Goal: Task Accomplishment & Management: Complete application form

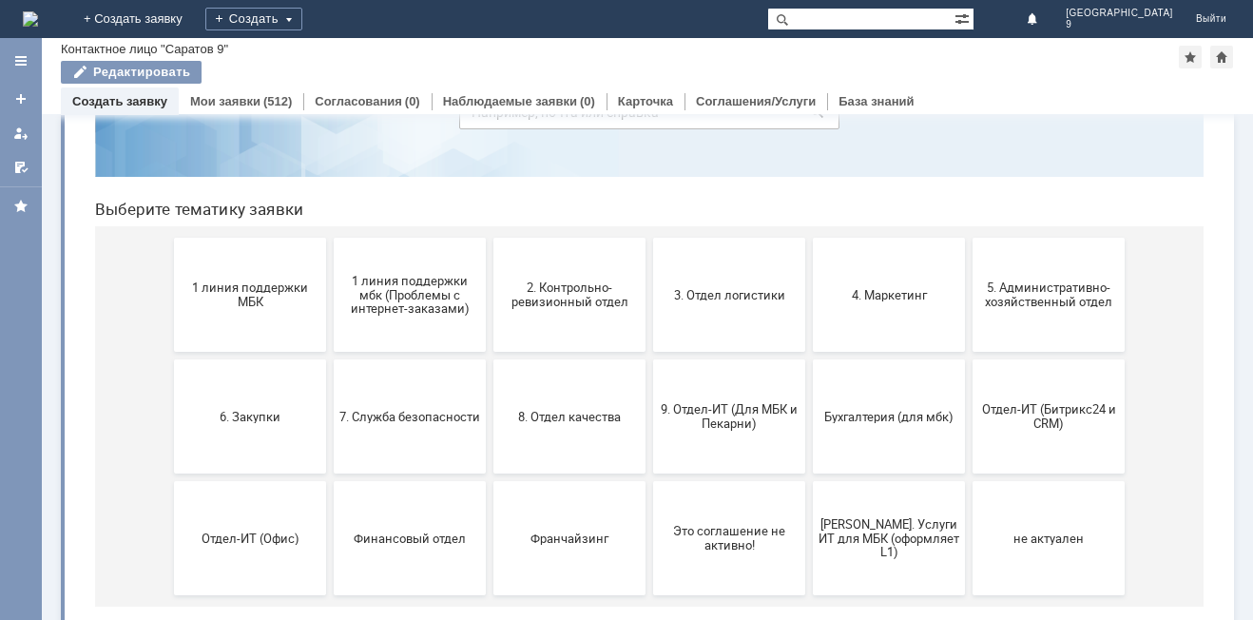
scroll to position [155, 0]
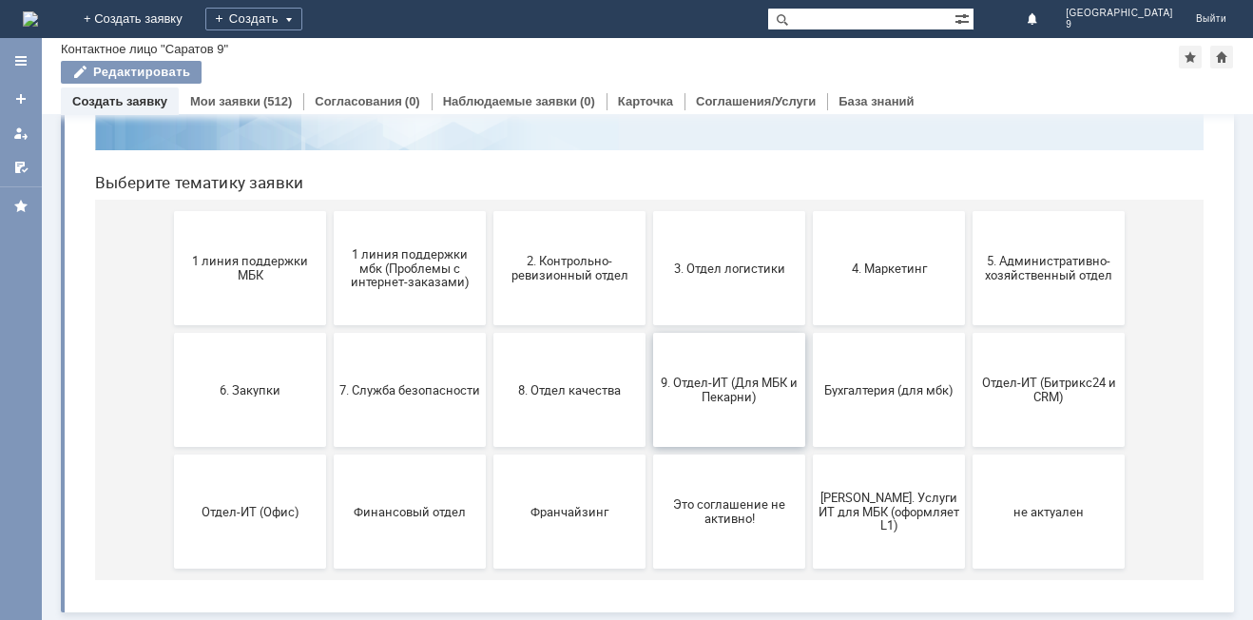
click at [720, 389] on span "9. Отдел-ИТ (Для МБК и Пекарни)" at bounding box center [729, 390] width 141 height 29
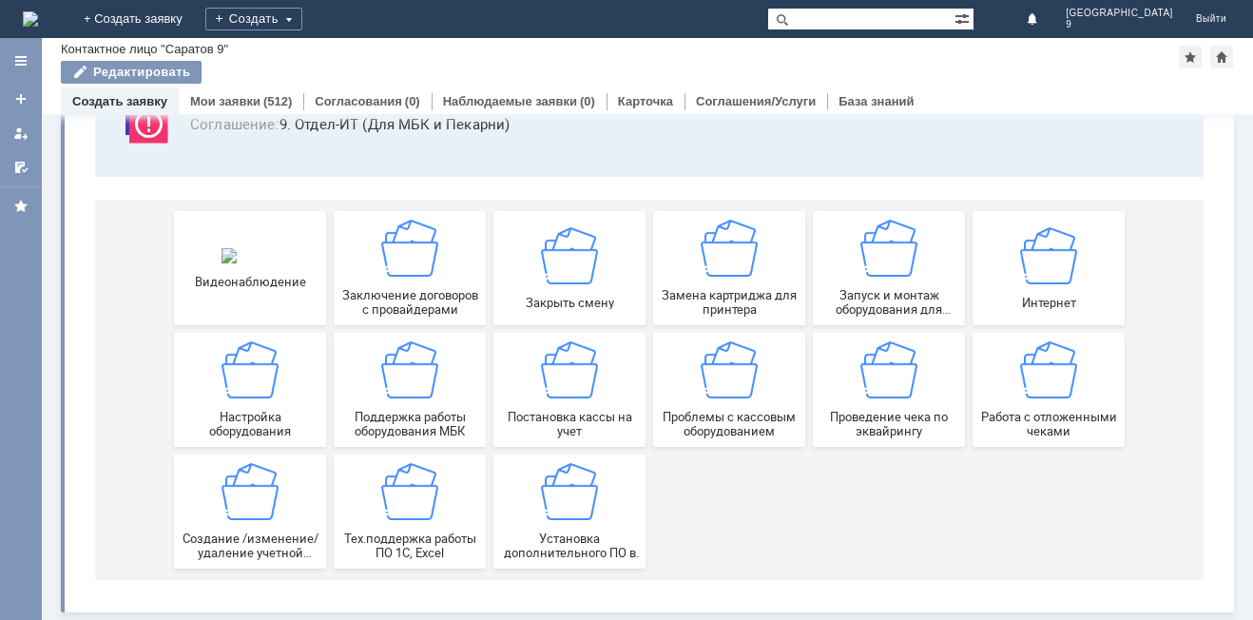
scroll to position [158, 0]
click at [1042, 392] on img at bounding box center [1048, 369] width 57 height 57
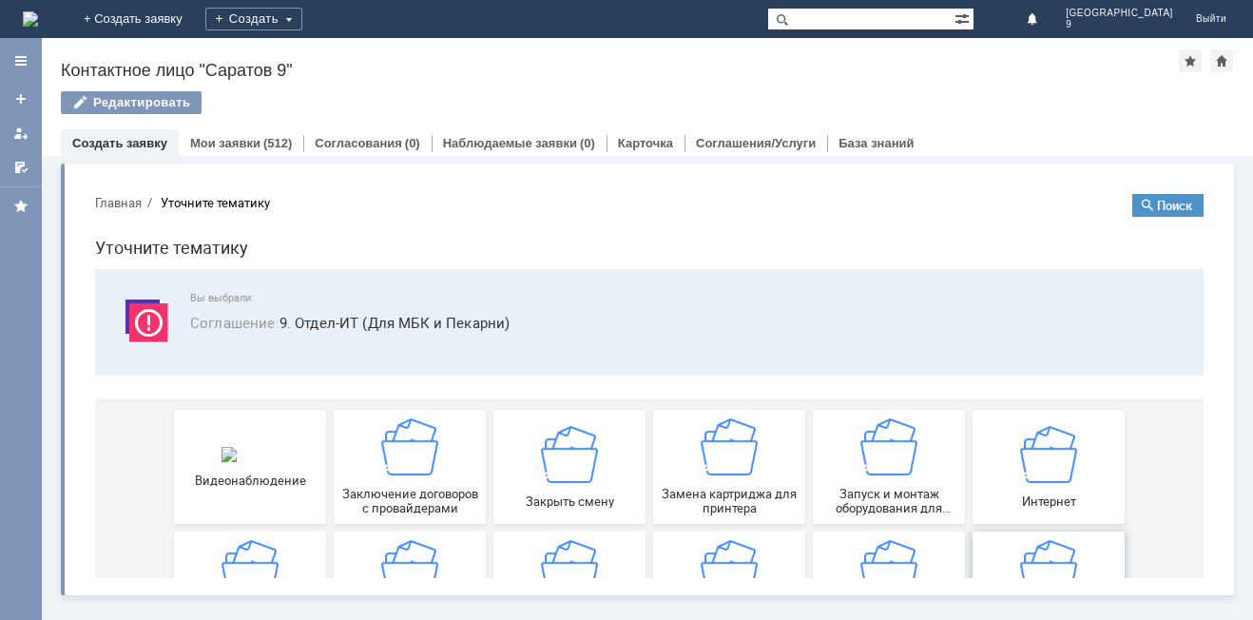
scroll to position [0, 0]
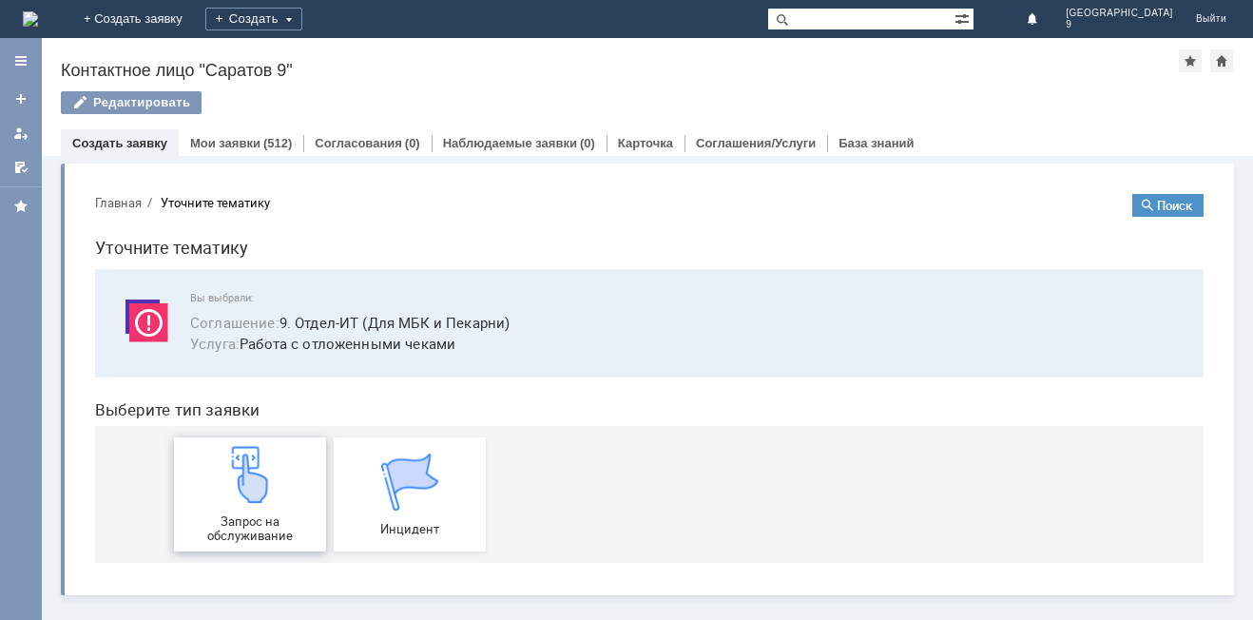
click at [271, 462] on img at bounding box center [250, 474] width 57 height 57
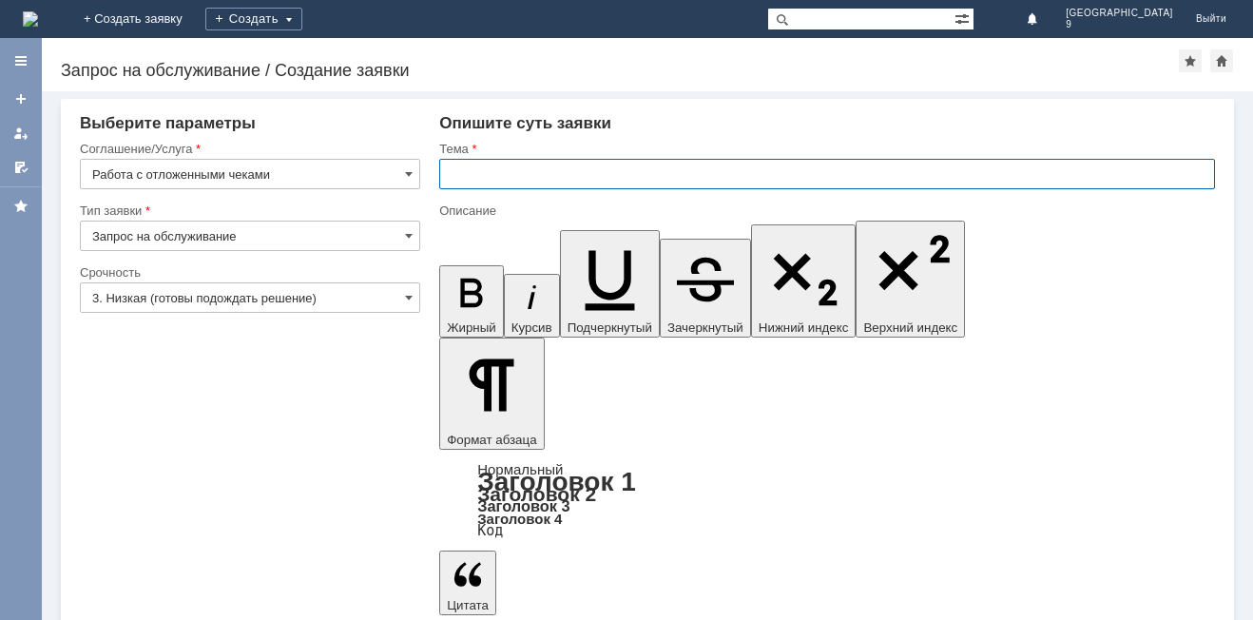
click at [638, 181] on input "text" at bounding box center [827, 174] width 776 height 30
type input "Отл чеки"
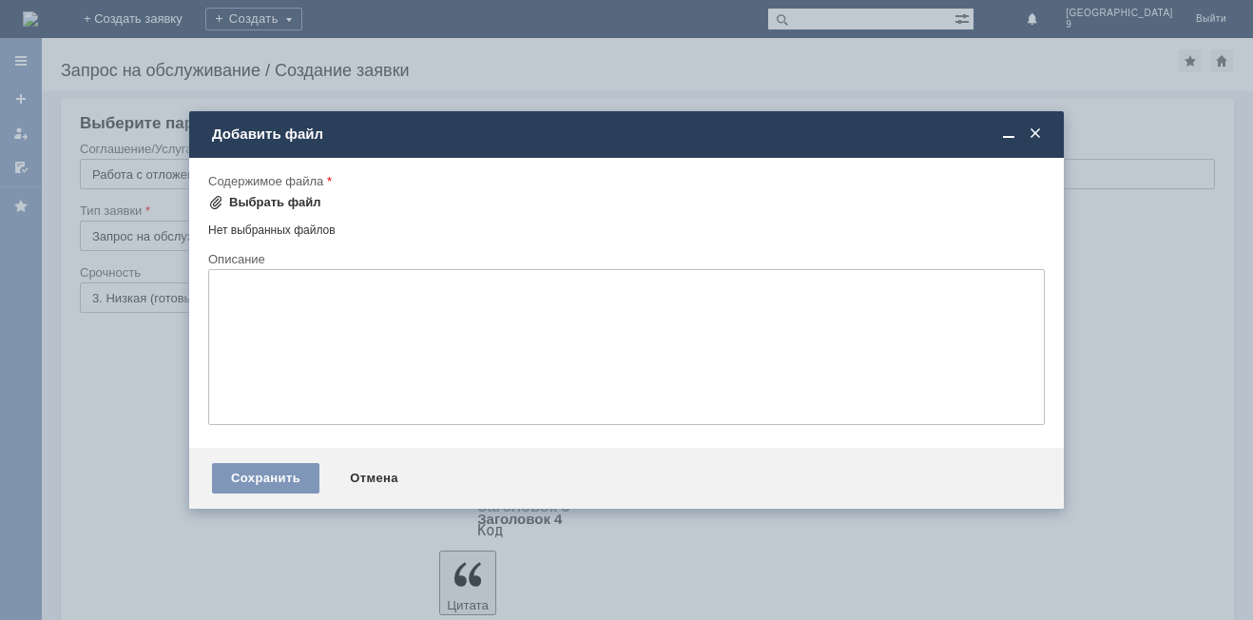
click at [251, 201] on div "Выбрать файл" at bounding box center [275, 202] width 92 height 15
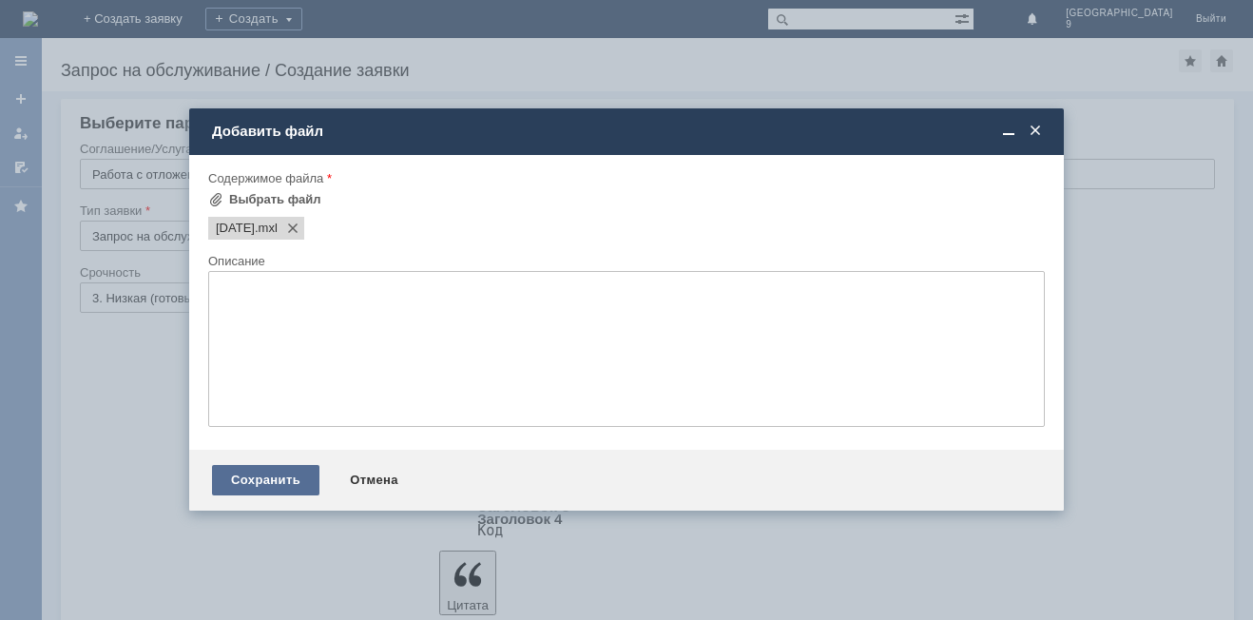
click at [271, 479] on div "Сохранить" at bounding box center [265, 480] width 107 height 30
